Goal: Task Accomplishment & Management: Manage account settings

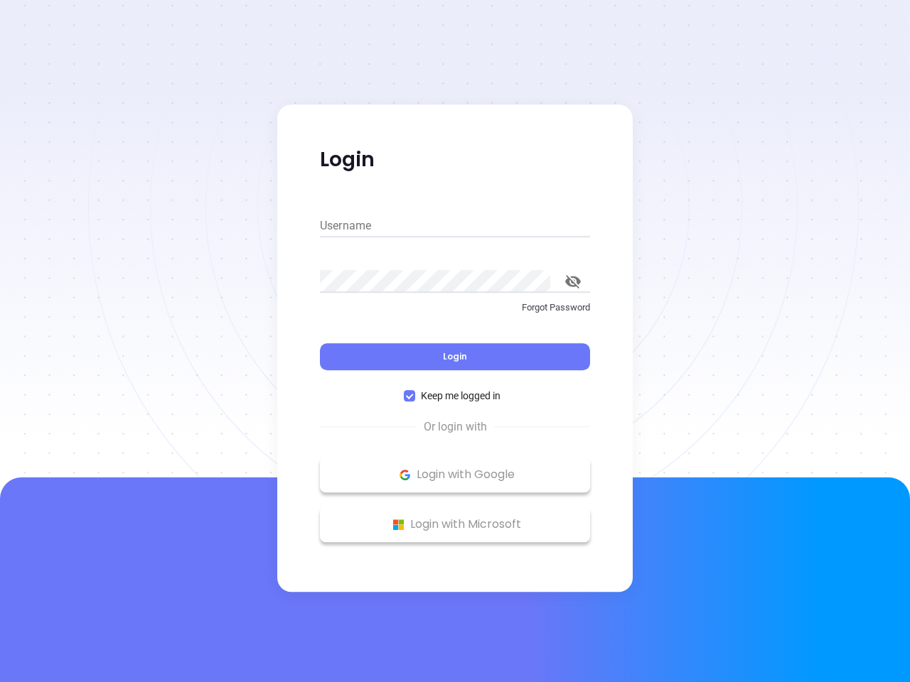
click at [455, 341] on div "Login" at bounding box center [455, 348] width 270 height 44
click at [455, 226] on input "Username" at bounding box center [455, 226] width 270 height 23
click at [573, 281] on icon "toggle password visibility" at bounding box center [573, 282] width 16 height 14
click at [455, 357] on span "Login" at bounding box center [455, 356] width 24 height 12
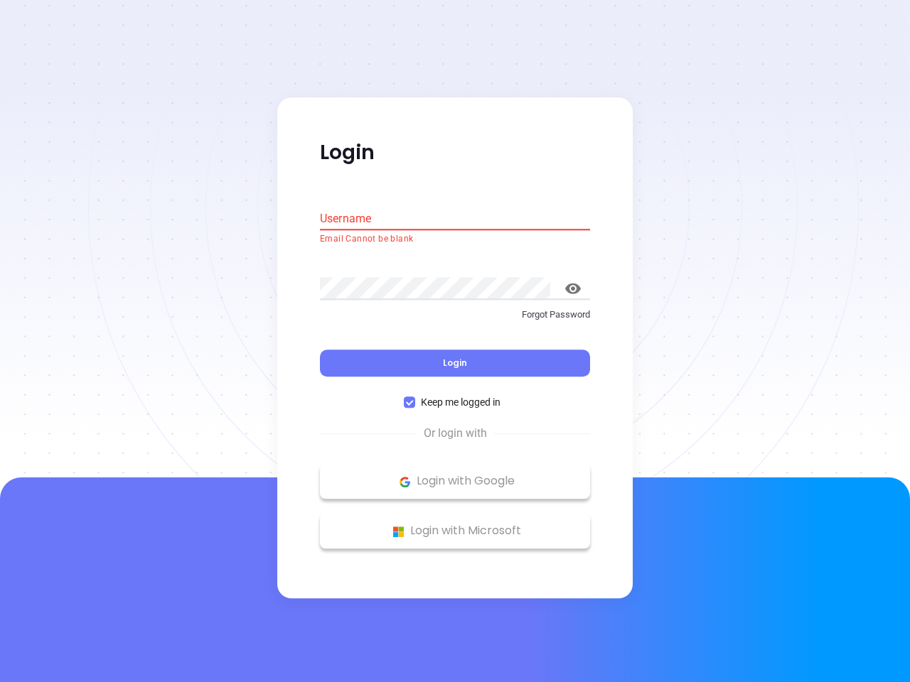
click at [455, 396] on span "Keep me logged in" at bounding box center [460, 403] width 91 height 16
click at [415, 397] on input "Keep me logged in" at bounding box center [409, 402] width 11 height 11
checkbox input "false"
click at [455, 475] on p "Login with Google" at bounding box center [455, 481] width 256 height 21
click at [455, 525] on p "Login with Microsoft" at bounding box center [455, 531] width 256 height 21
